Goal: Find specific page/section: Find specific page/section

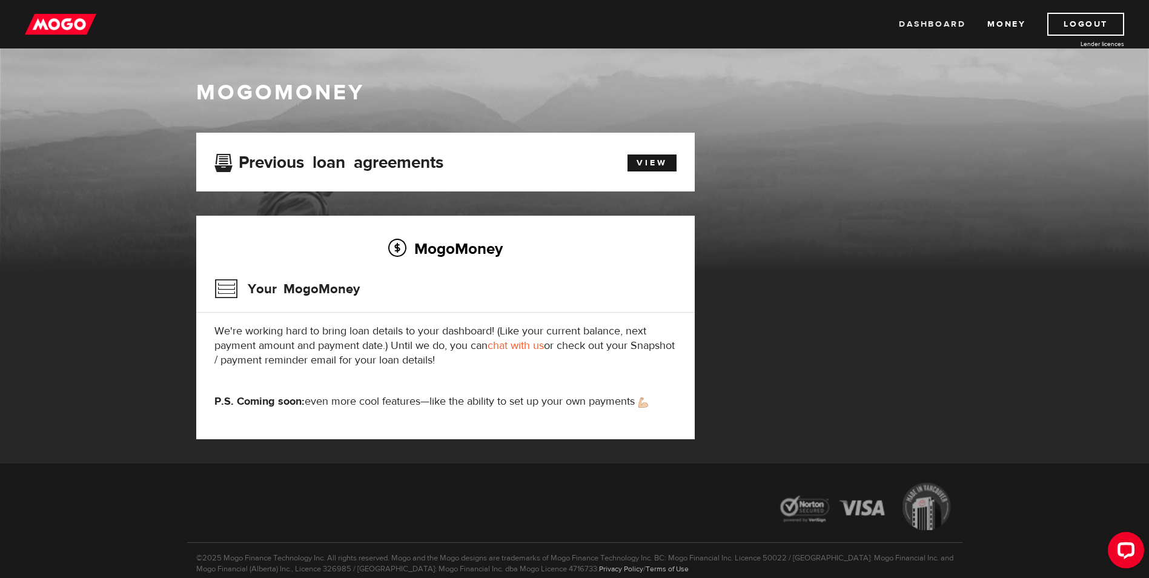
click at [939, 26] on link "Dashboard" at bounding box center [932, 24] width 67 height 23
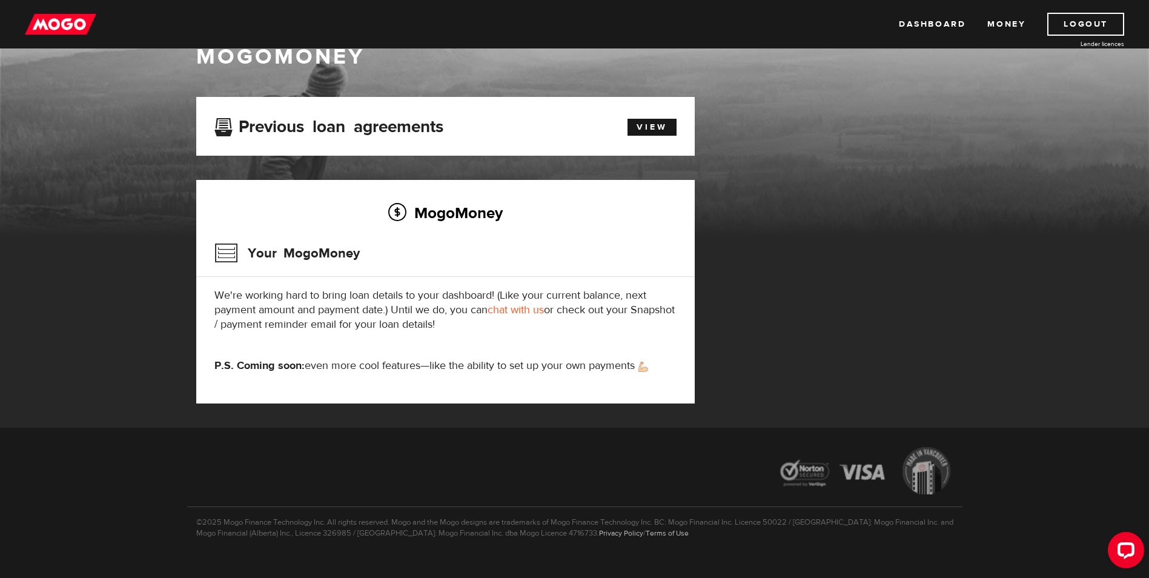
scroll to position [55, 0]
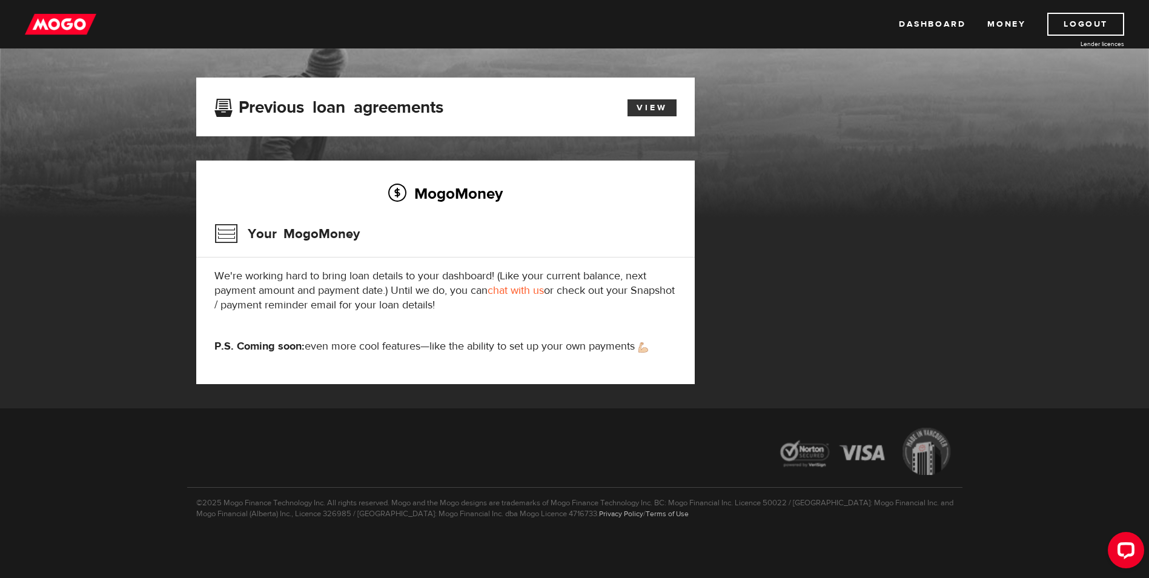
click at [643, 104] on link "View" at bounding box center [651, 107] width 49 height 17
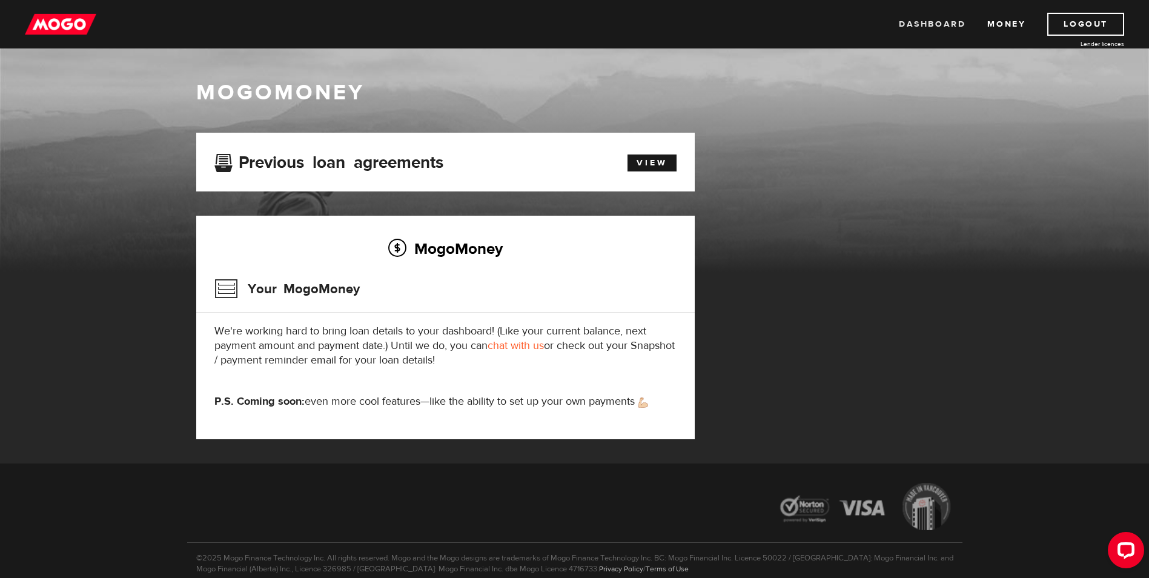
click at [916, 19] on link "Dashboard" at bounding box center [932, 24] width 67 height 23
click at [651, 156] on link "View" at bounding box center [651, 162] width 49 height 17
